Goal: Task Accomplishment & Management: Manage account settings

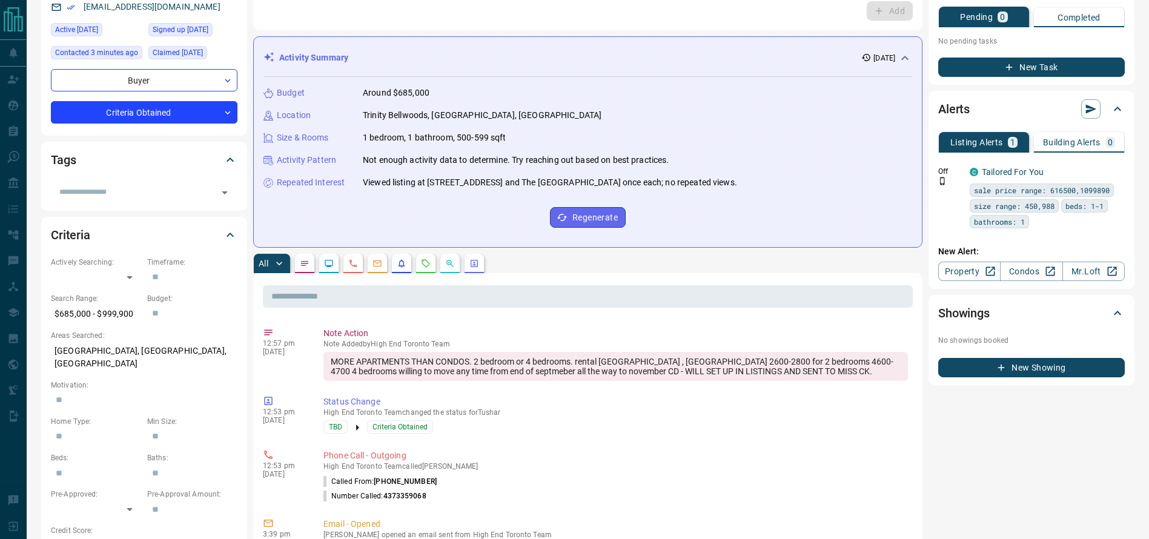
scroll to position [130, 0]
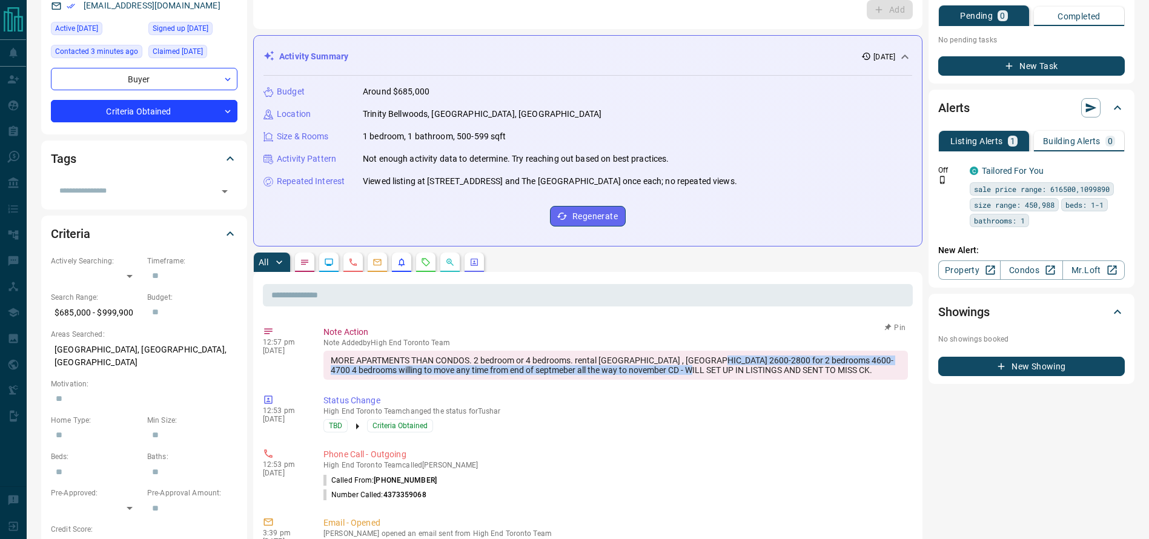
drag, startPoint x: 697, startPoint y: 365, endPoint x: 688, endPoint y: 366, distance: 9.2
click at [688, 366] on div "MORE APARTMENTS THAN CONDOS. 2 bedroom or 4 bedrooms. rental [GEOGRAPHIC_DATA] …" at bounding box center [615, 365] width 584 height 29
click at [744, 356] on div "MORE APARTMENTS THAN CONDOS. 2 bedroom or 4 bedrooms. rental [GEOGRAPHIC_DATA] …" at bounding box center [615, 365] width 584 height 29
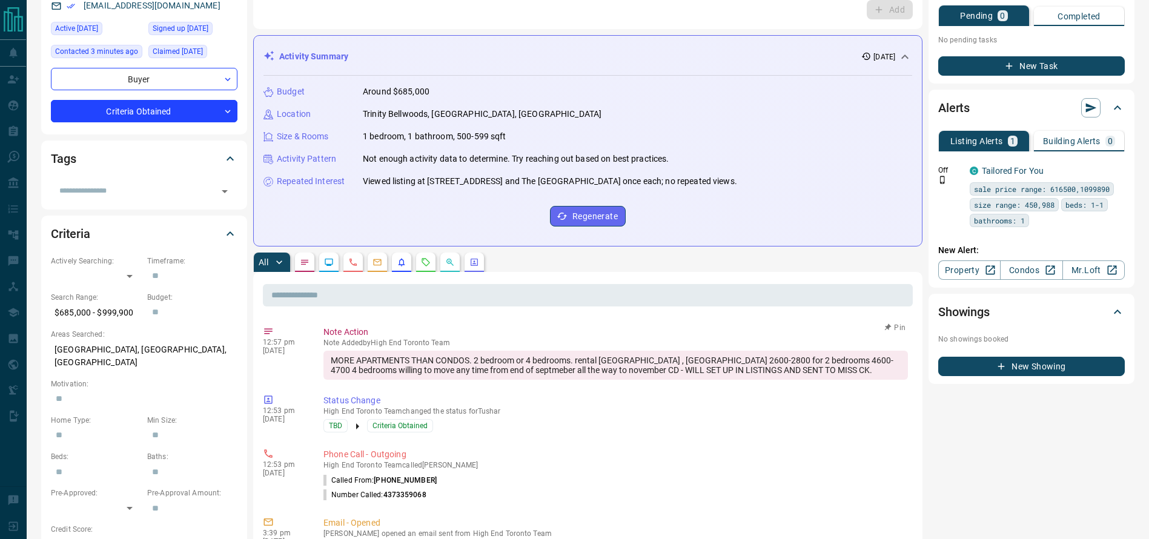
click at [793, 374] on div "MORE APARTMENTS THAN CONDOS. 2 bedroom or 4 bedrooms. rental [GEOGRAPHIC_DATA] …" at bounding box center [615, 365] width 584 height 29
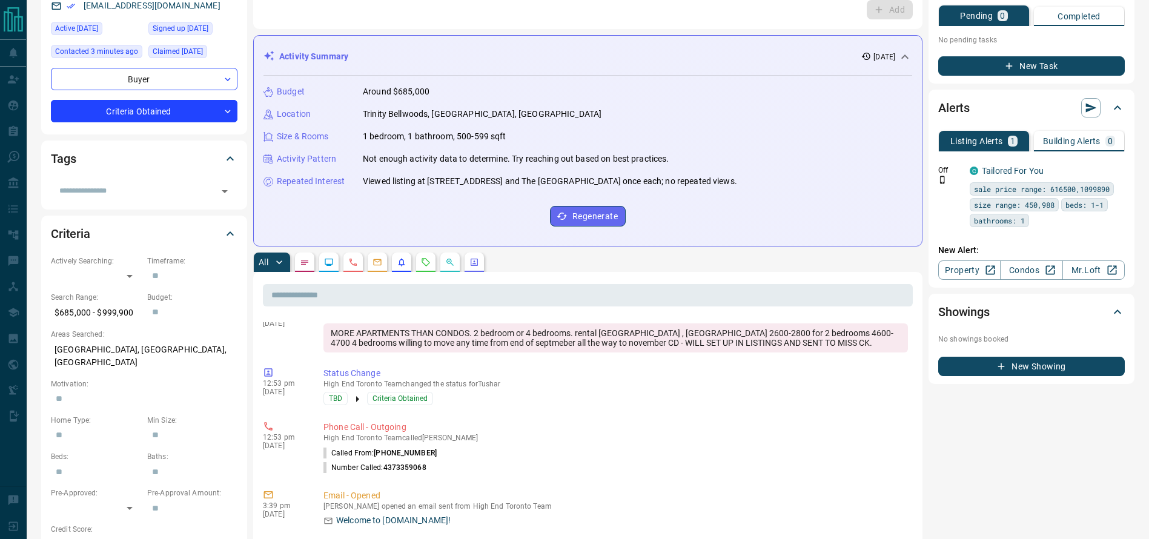
scroll to position [29, 0]
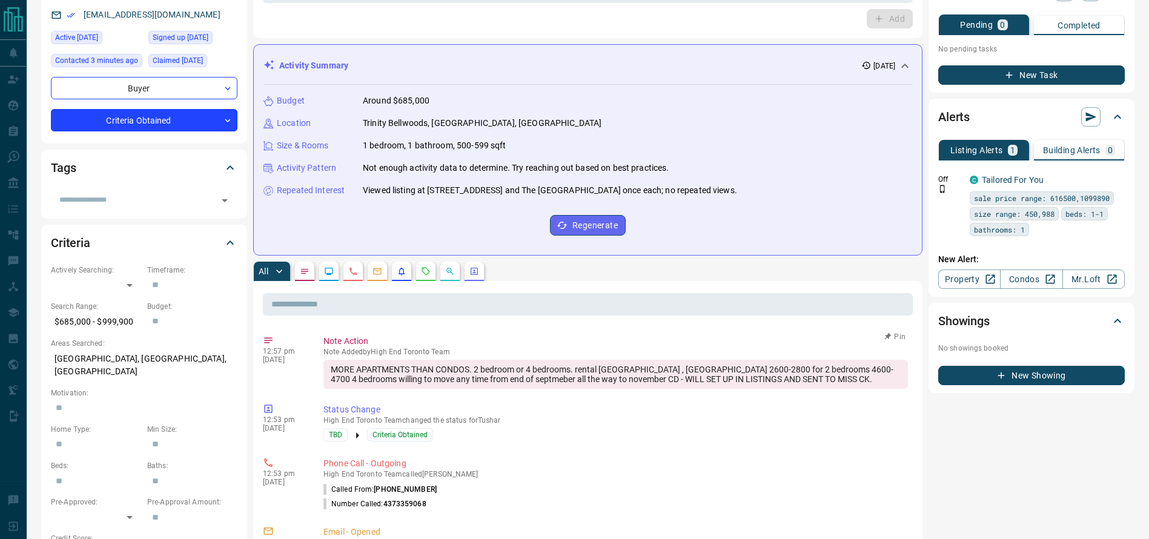
scroll to position [0, 0]
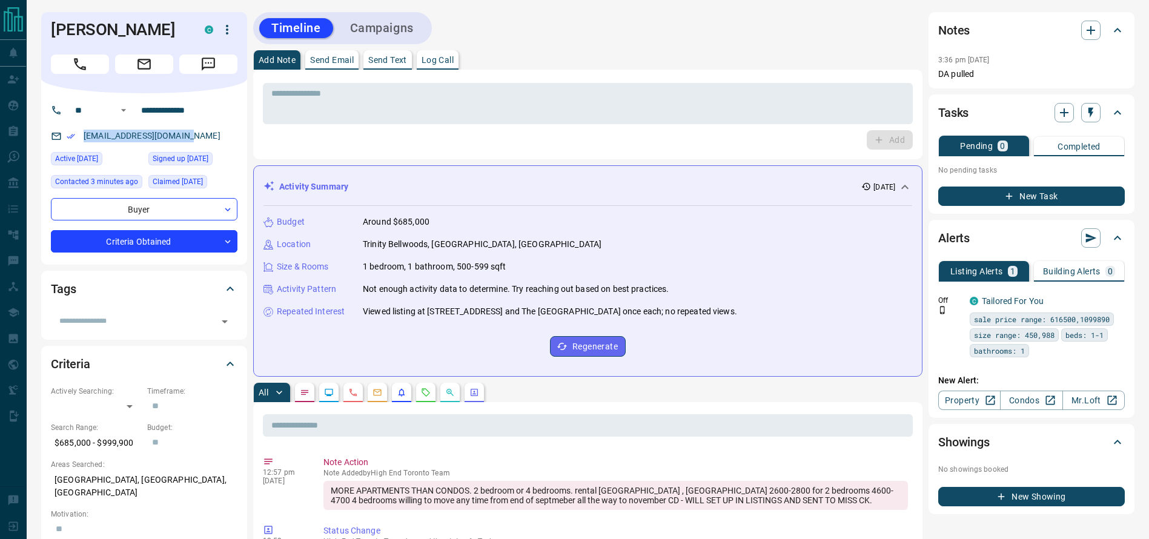
drag, startPoint x: 220, startPoint y: 145, endPoint x: 41, endPoint y: 130, distance: 179.9
copy link "[EMAIL_ADDRESS][DOMAIN_NAME]"
click at [1016, 406] on link "Condos" at bounding box center [1031, 400] width 62 height 19
click at [95, 22] on h1 "[PERSON_NAME]" at bounding box center [119, 29] width 136 height 19
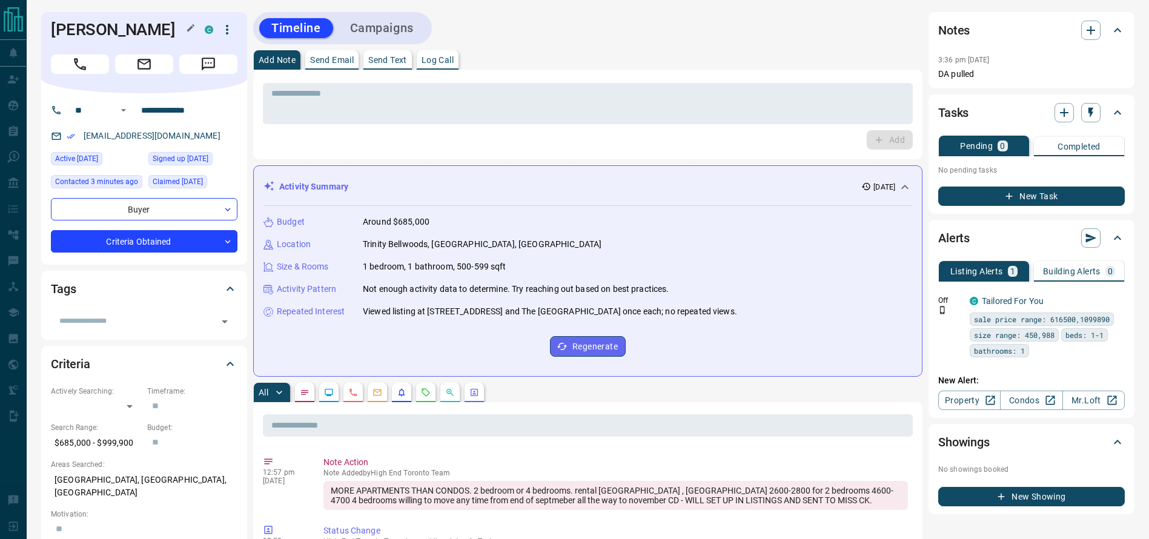
click at [95, 22] on h1 "[PERSON_NAME]" at bounding box center [119, 29] width 136 height 19
copy div "[PERSON_NAME]"
click at [164, 111] on input "**********" at bounding box center [183, 110] width 94 height 19
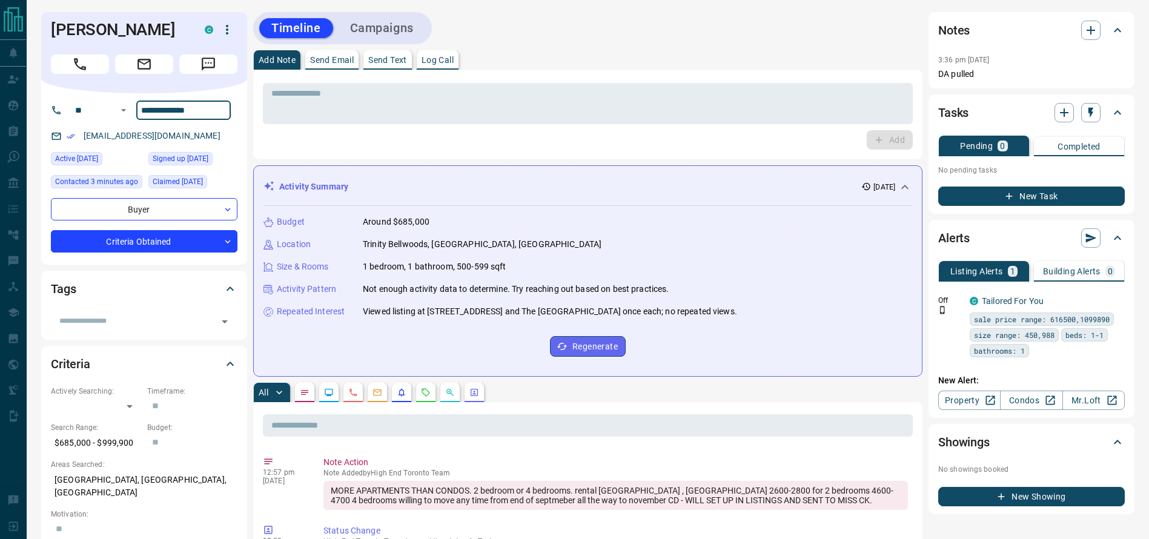
click at [164, 111] on input "**********" at bounding box center [183, 110] width 94 height 19
click at [227, 39] on button "button" at bounding box center [227, 29] width 21 height 21
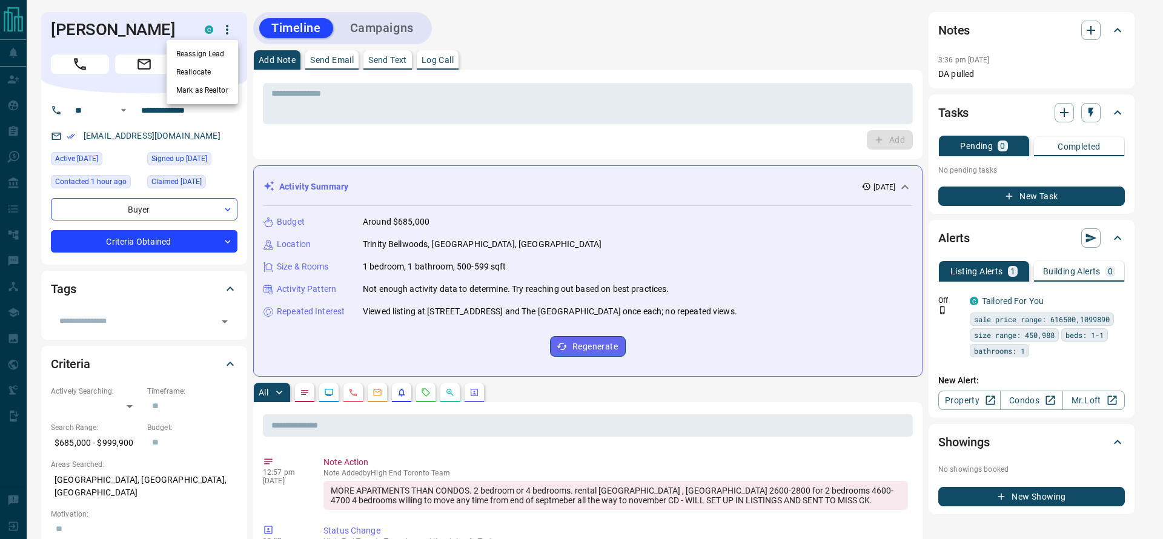
click at [220, 51] on li "Reassign Lead" at bounding box center [202, 54] width 71 height 18
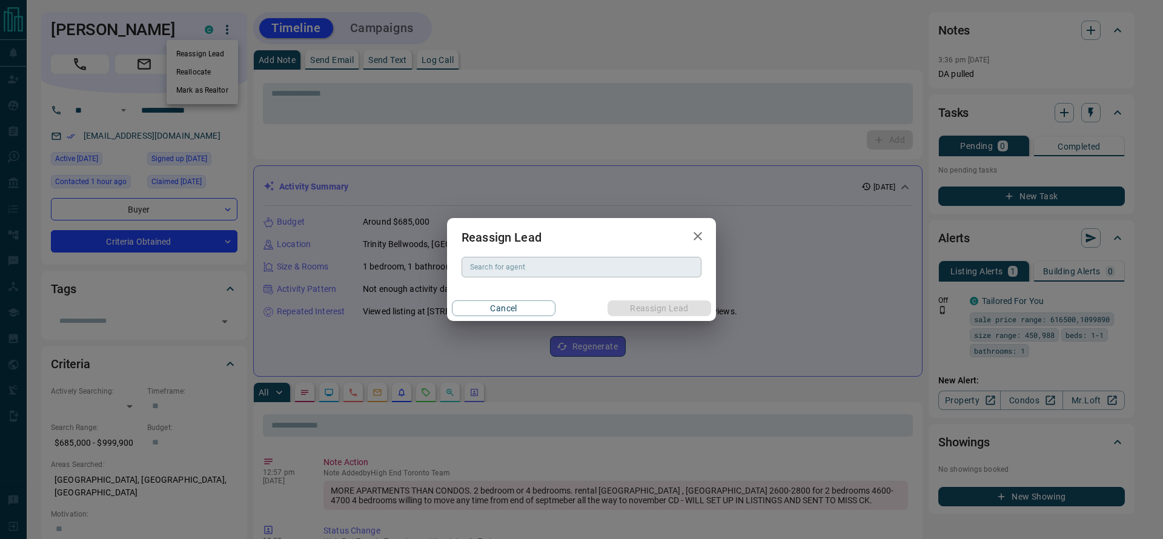
click at [495, 257] on div "Search for agent" at bounding box center [581, 267] width 240 height 21
click at [544, 285] on li "[PERSON_NAME]" at bounding box center [581, 291] width 240 height 18
type input "**********"
click at [624, 301] on button "Reassign Lead" at bounding box center [659, 308] width 104 height 16
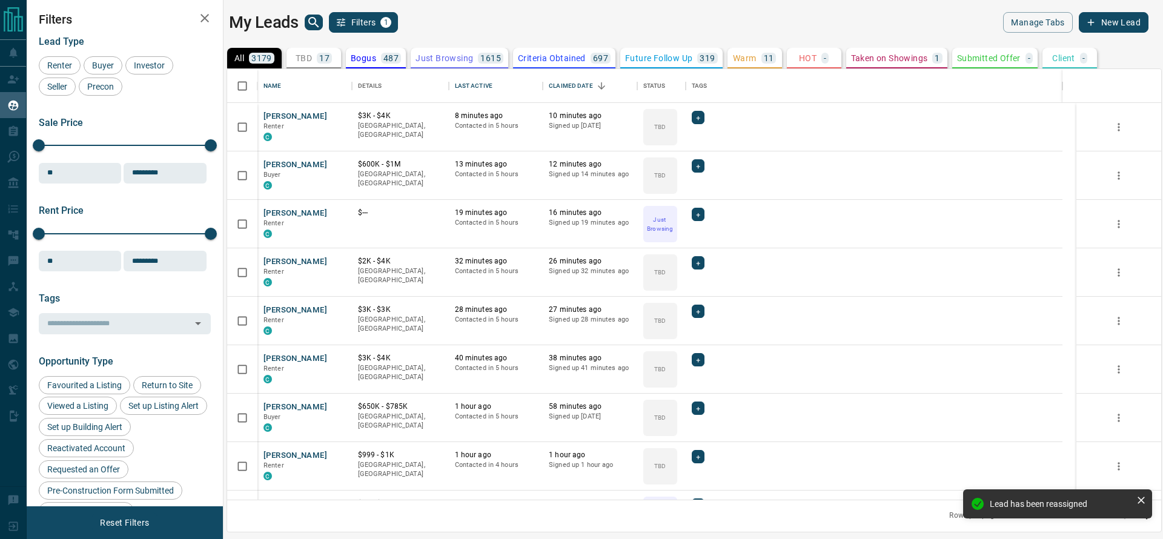
scroll to position [417, 920]
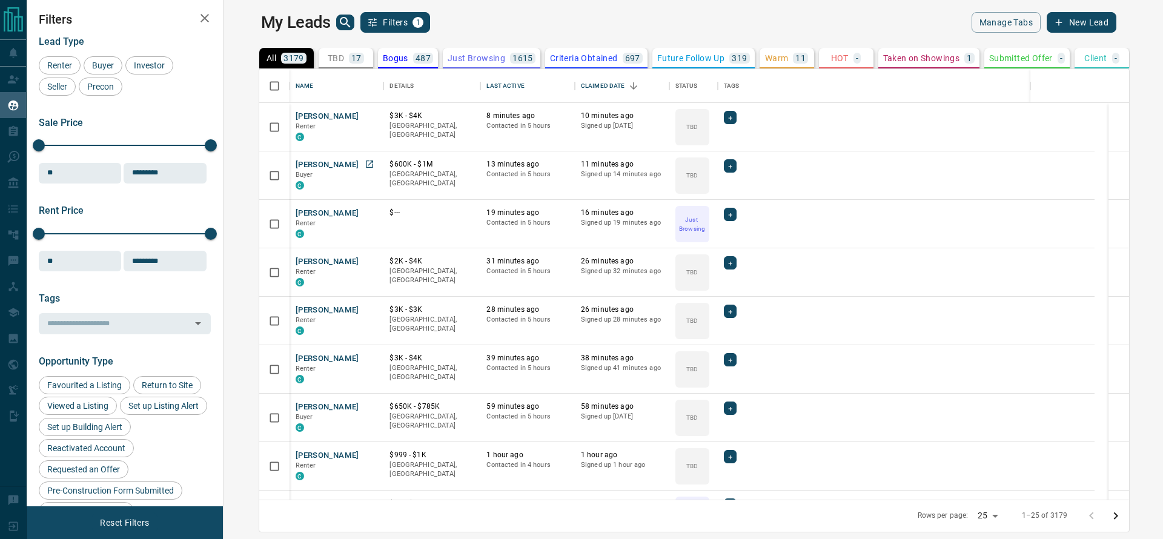
scroll to position [417, 920]
click at [351, 54] on p "17" at bounding box center [356, 58] width 10 height 8
